Goal: Information Seeking & Learning: Learn about a topic

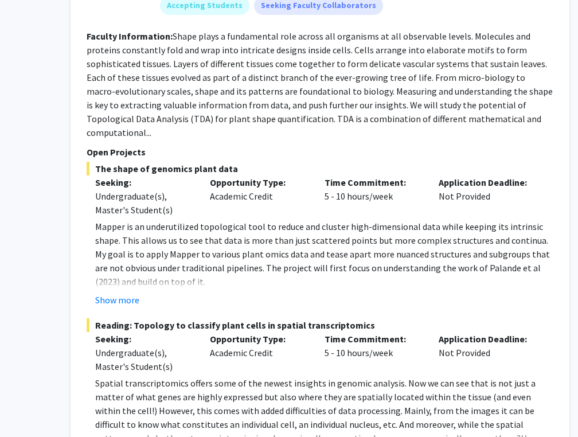
scroll to position [5197, 110]
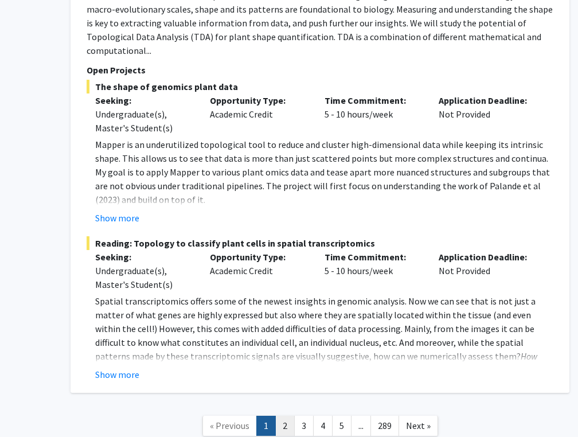
click at [285, 416] on link "2" at bounding box center [285, 426] width 20 height 20
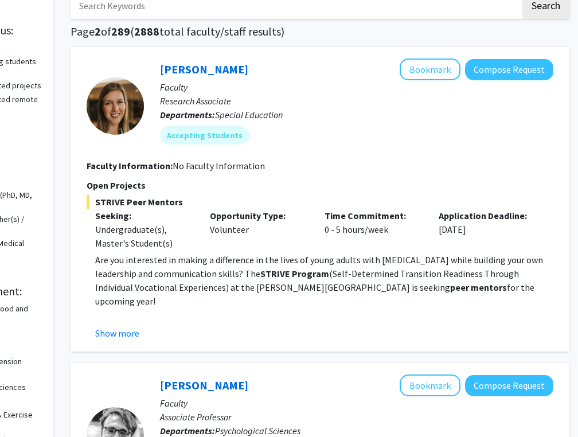
scroll to position [70, 110]
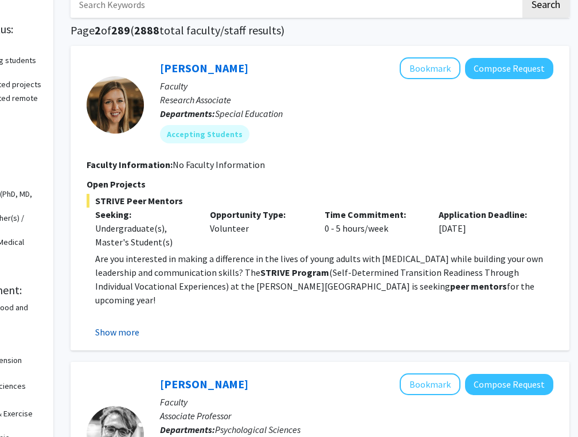
click at [129, 331] on button "Show more" at bounding box center [117, 332] width 44 height 14
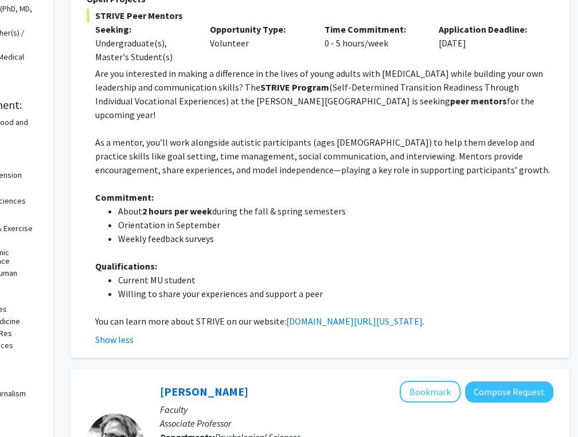
scroll to position [164, 110]
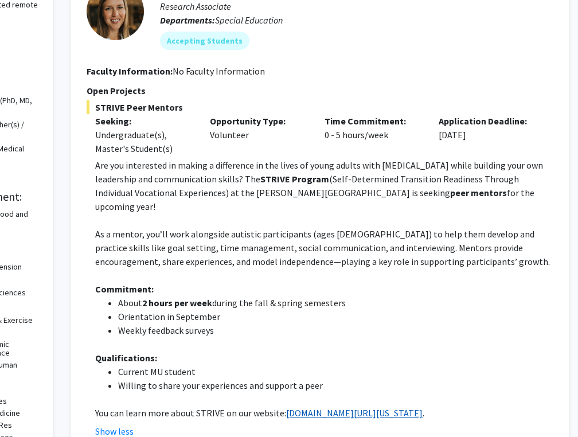
click at [347, 407] on link "[DOMAIN_NAME][URL][US_STATE]" at bounding box center [354, 412] width 137 height 11
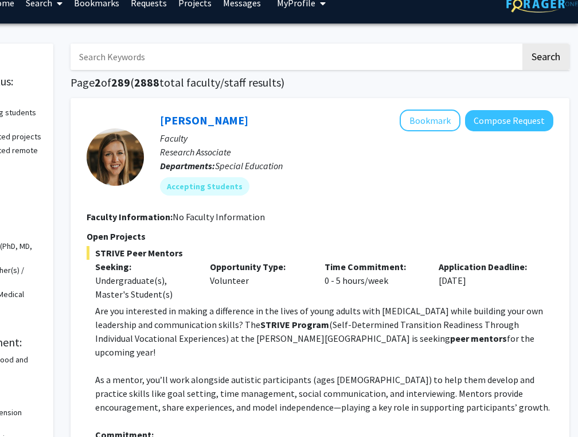
scroll to position [20, 110]
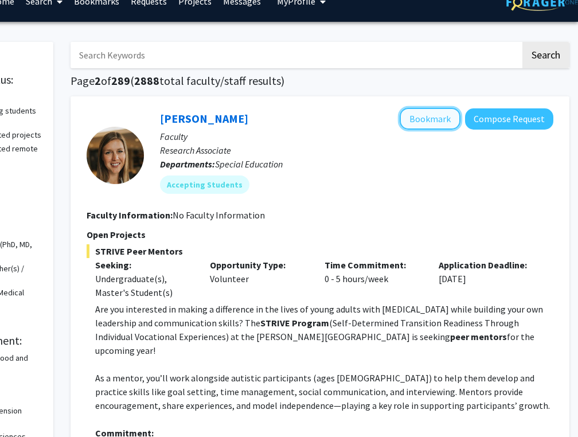
click at [425, 112] on button "Bookmark" at bounding box center [430, 119] width 61 height 22
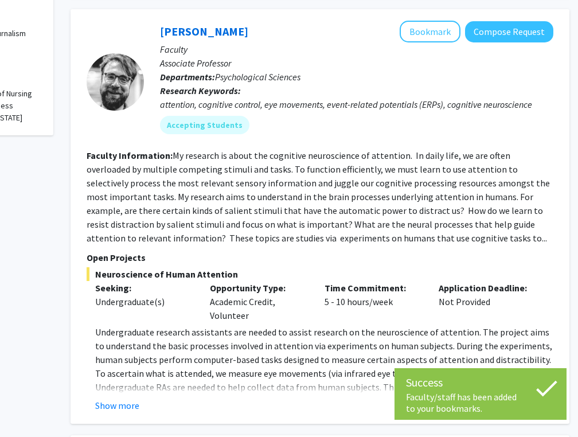
scroll to position [617, 110]
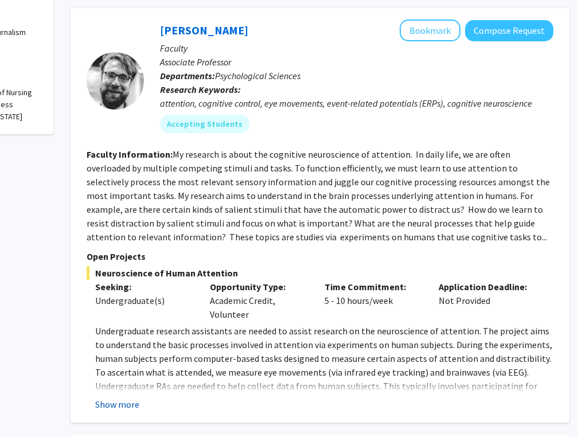
click at [113, 398] on button "Show more" at bounding box center [117, 405] width 44 height 14
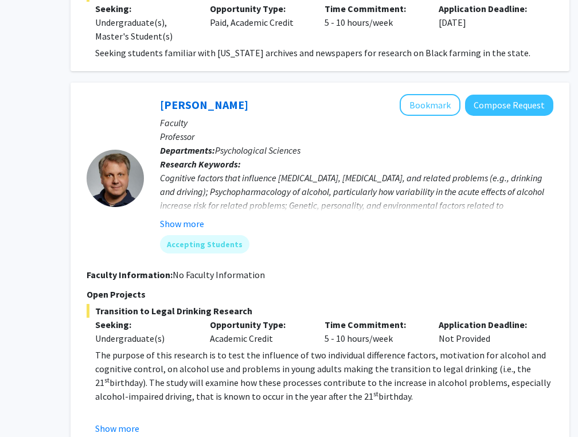
scroll to position [1770, 110]
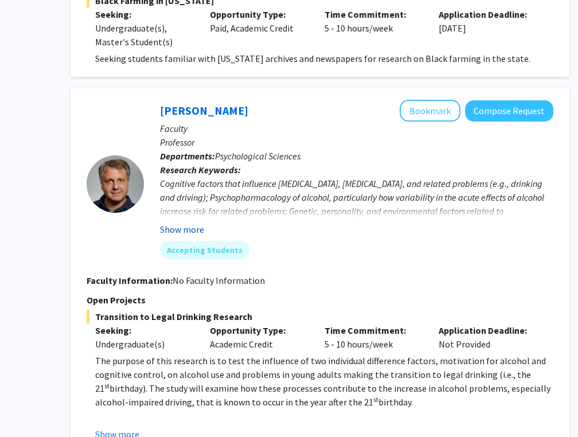
click at [181, 223] on button "Show more" at bounding box center [182, 230] width 44 height 14
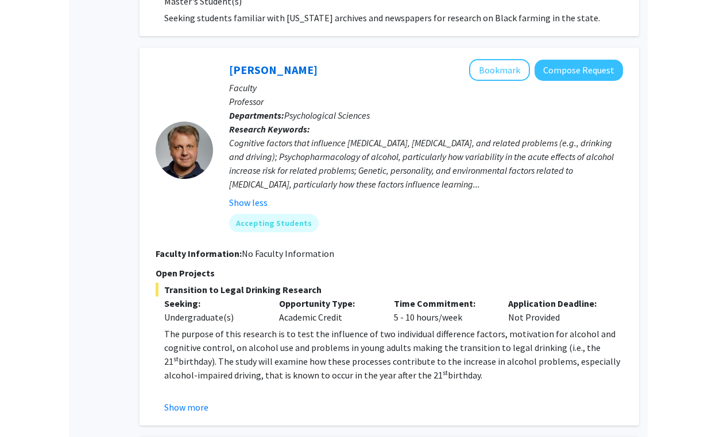
scroll to position [1810, 0]
